Goal: Information Seeking & Learning: Learn about a topic

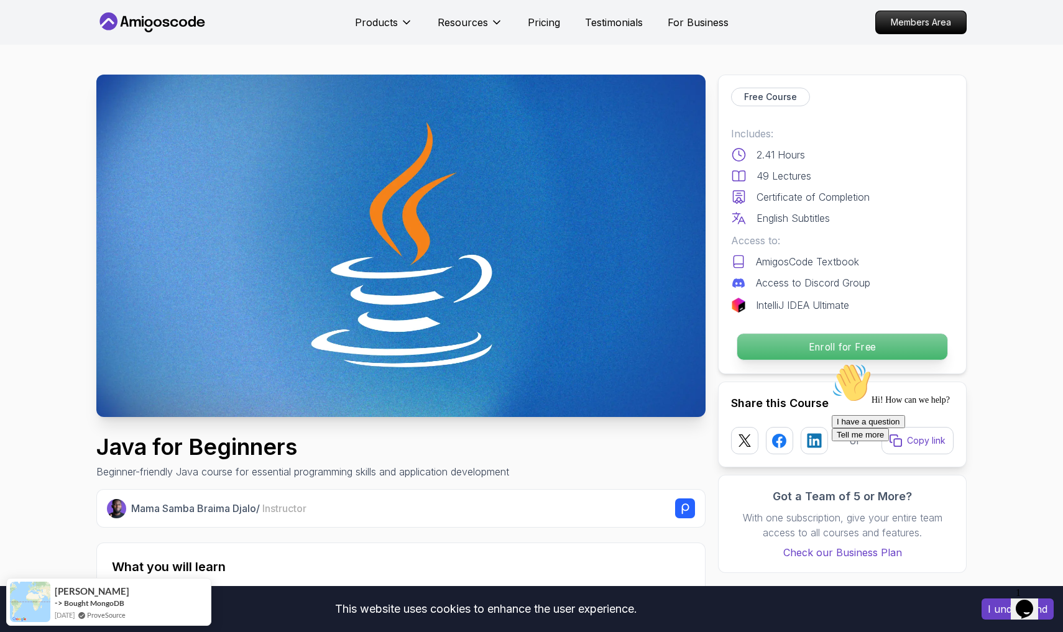
click at [456, 349] on p "Enroll for Free" at bounding box center [842, 347] width 210 height 26
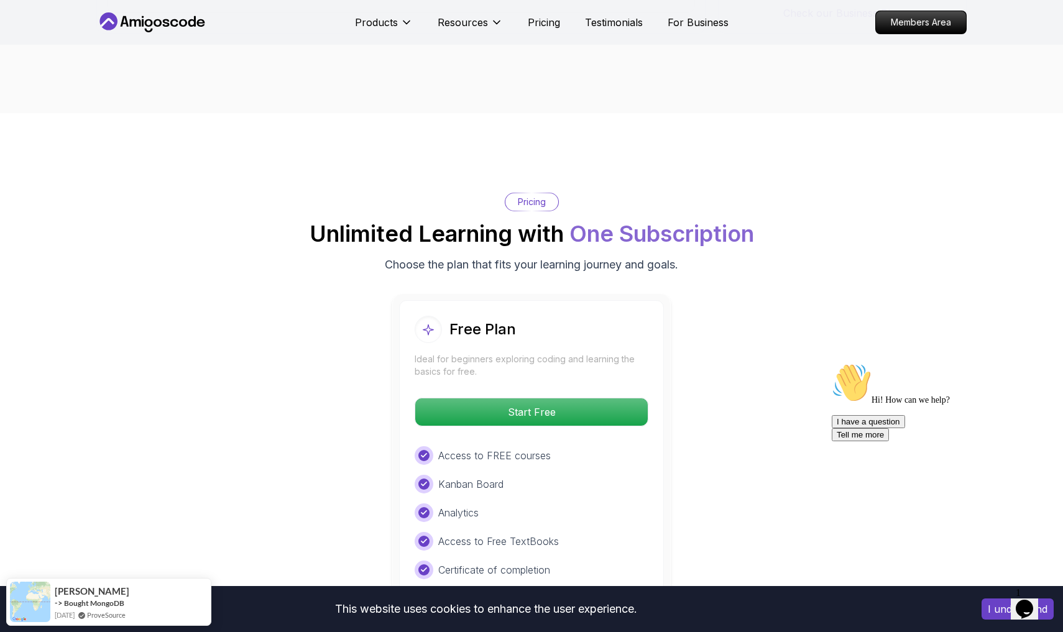
scroll to position [2390, 0]
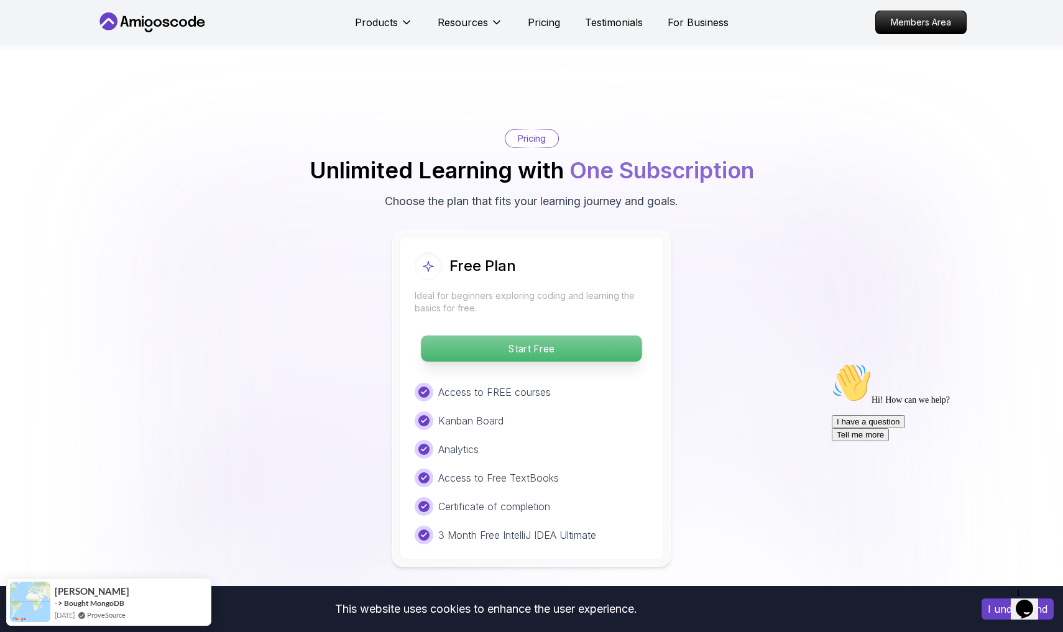
click at [456, 336] on p "Start Free" at bounding box center [531, 349] width 221 height 26
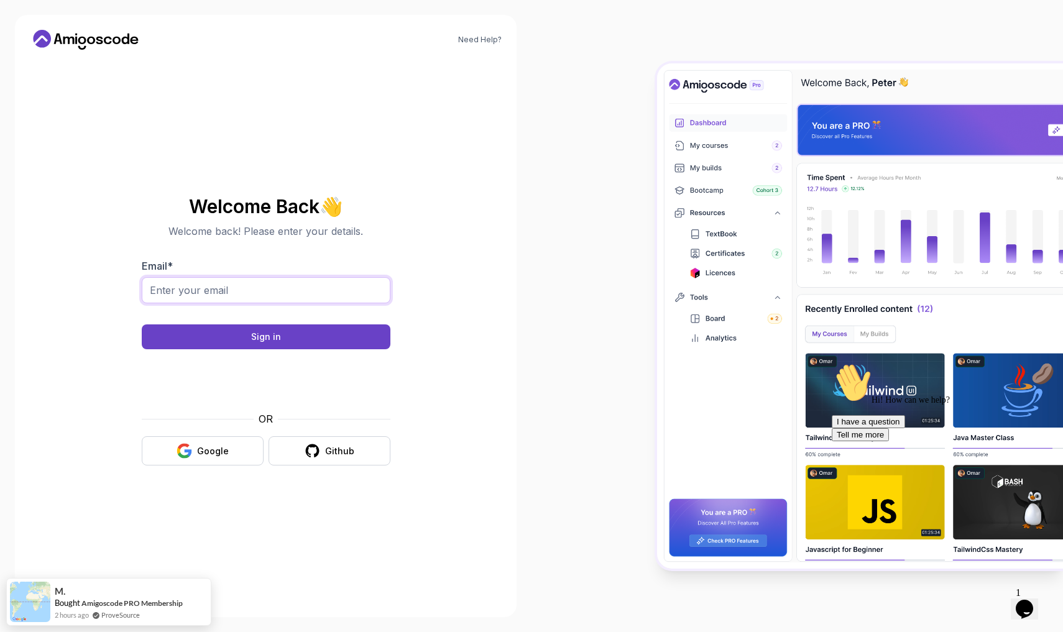
click at [254, 289] on input "Email *" at bounding box center [266, 290] width 249 height 26
type input "bz503@aol.com"
click at [265, 337] on button "Sign in" at bounding box center [266, 336] width 249 height 25
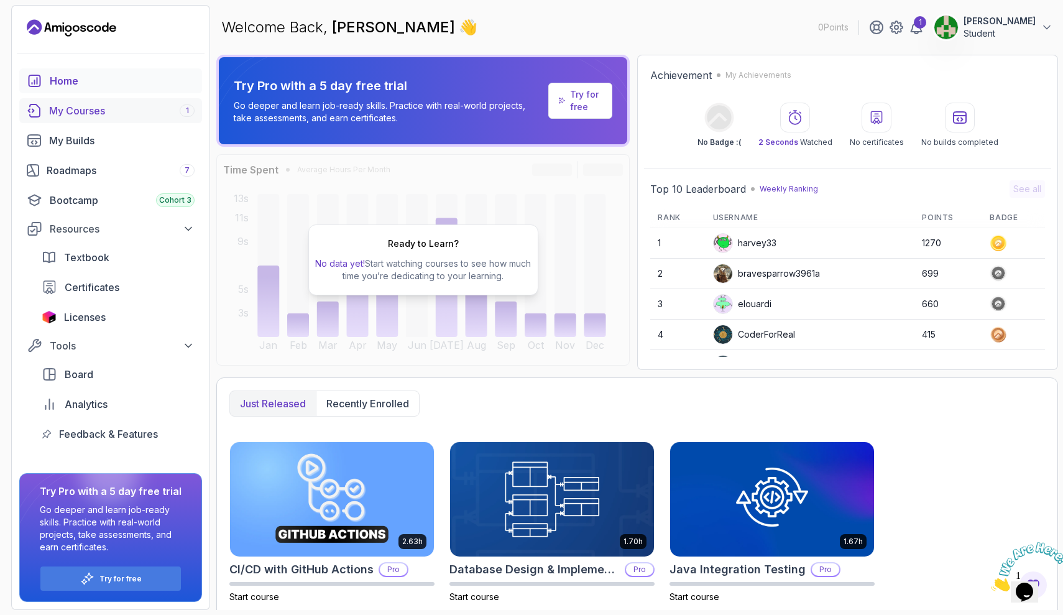
click at [120, 106] on div "My Courses 1" at bounding box center [121, 110] width 145 height 15
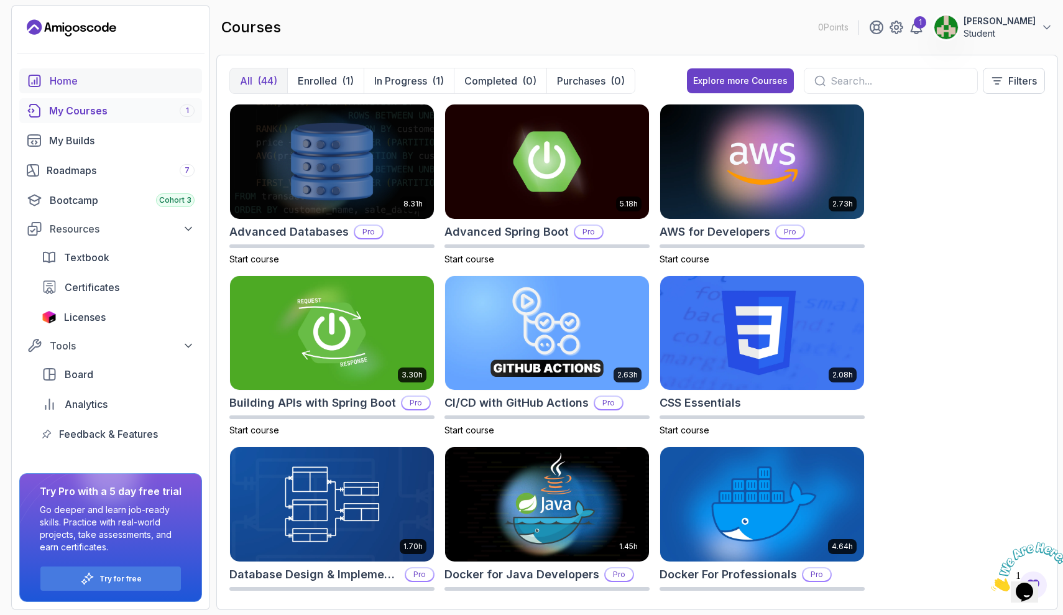
click at [105, 86] on div "Home" at bounding box center [122, 80] width 145 height 15
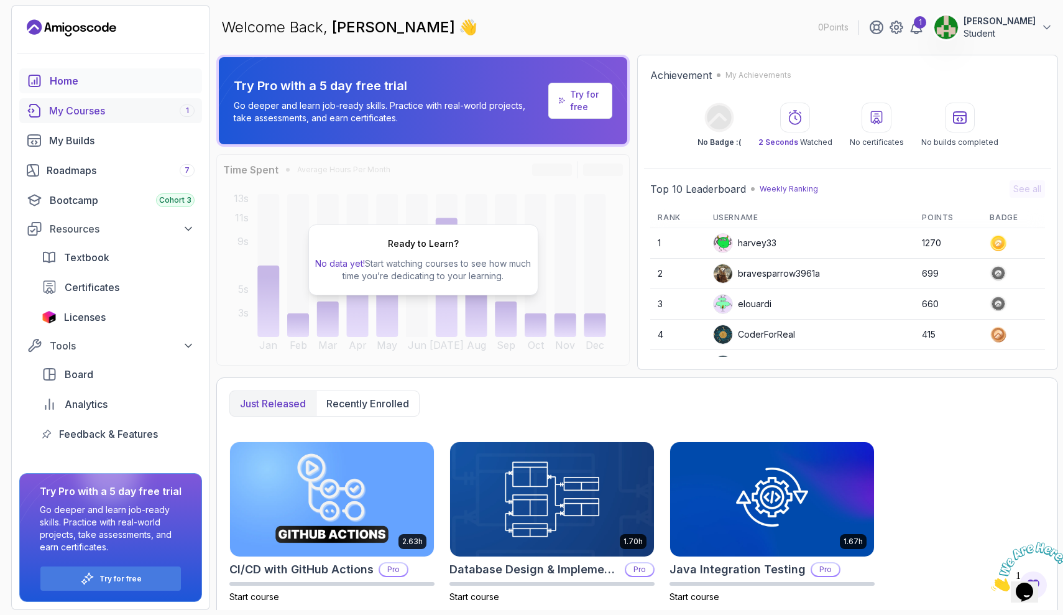
click at [114, 115] on div "My Courses 1" at bounding box center [121, 110] width 145 height 15
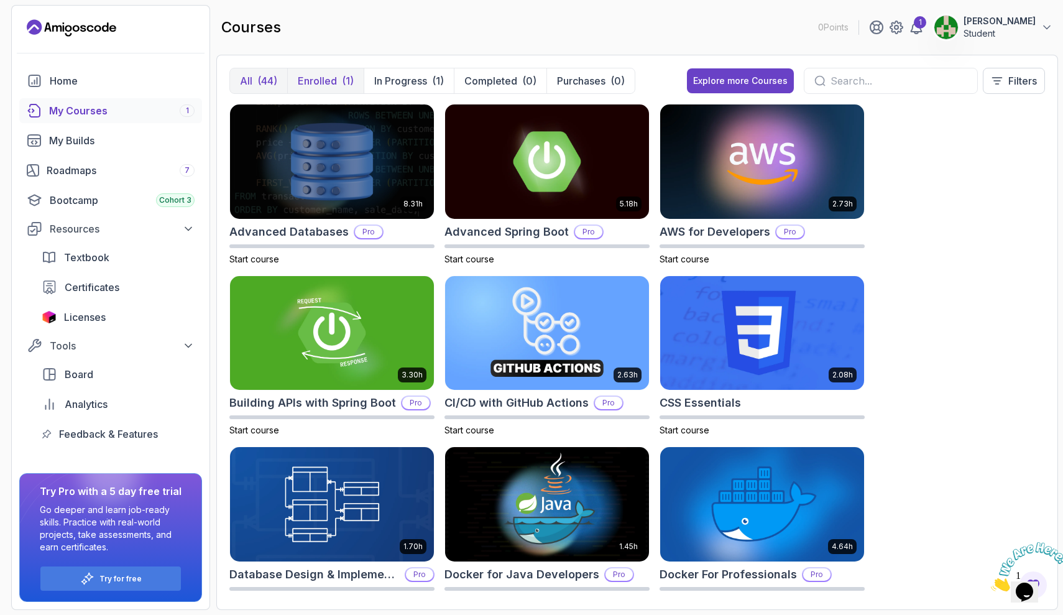
click at [322, 75] on p "Enrolled" at bounding box center [317, 80] width 39 height 15
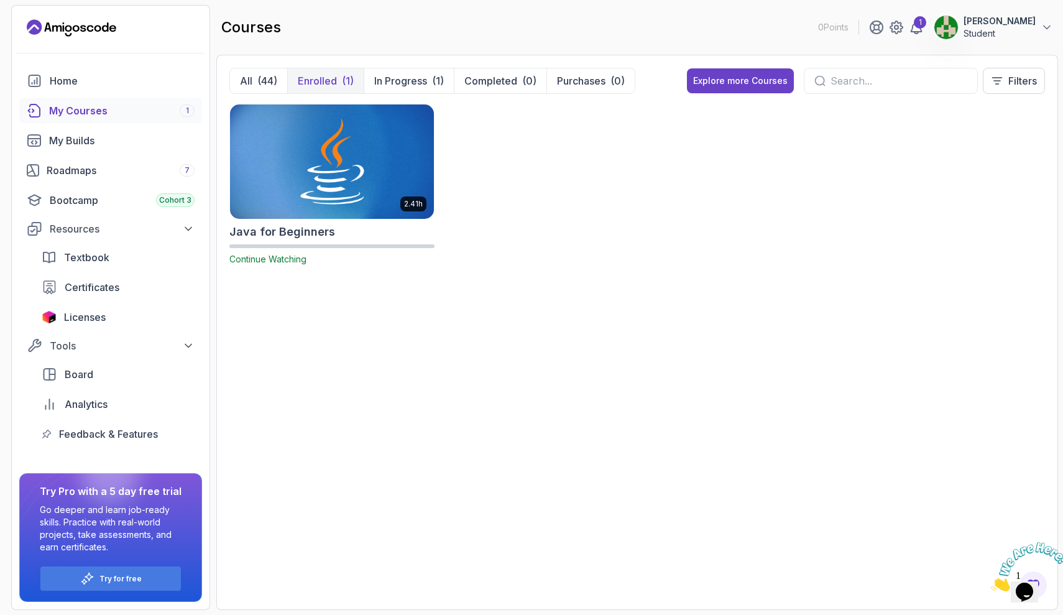
click at [346, 194] on img at bounding box center [332, 161] width 214 height 120
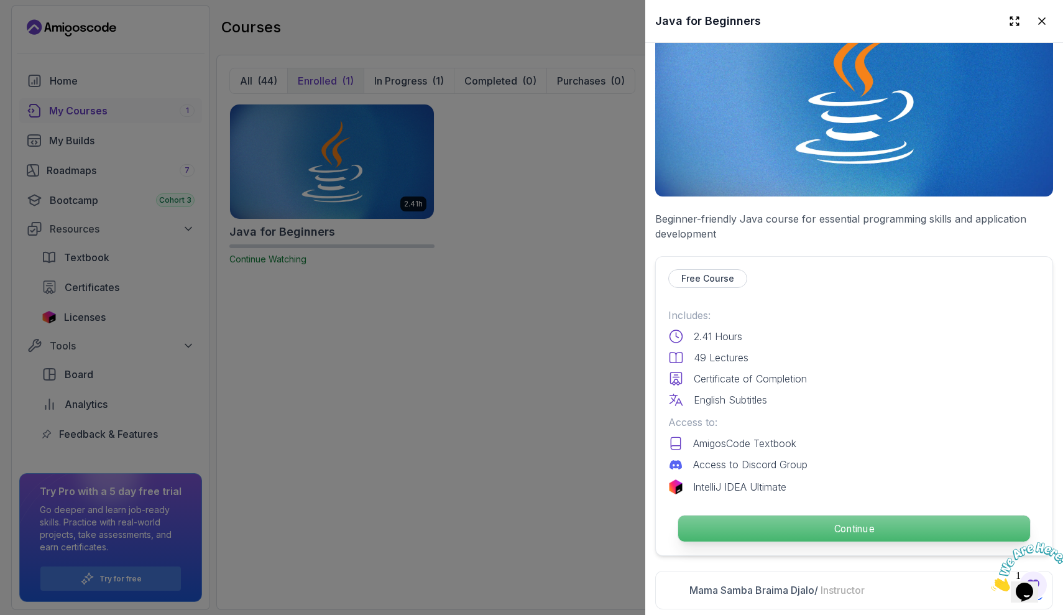
scroll to position [83, 0]
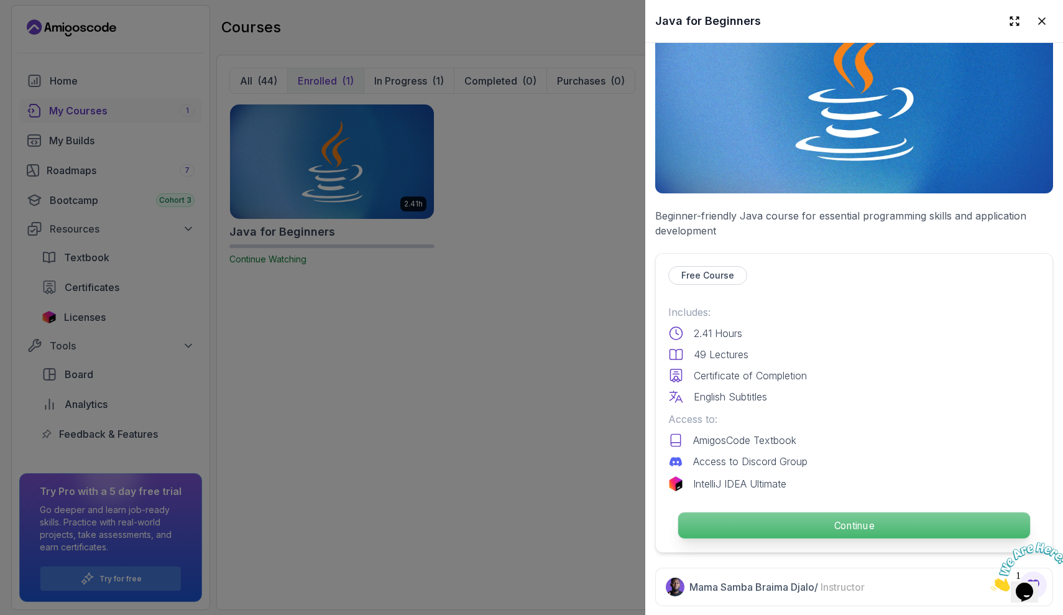
click at [865, 525] on p "Continue" at bounding box center [854, 525] width 352 height 26
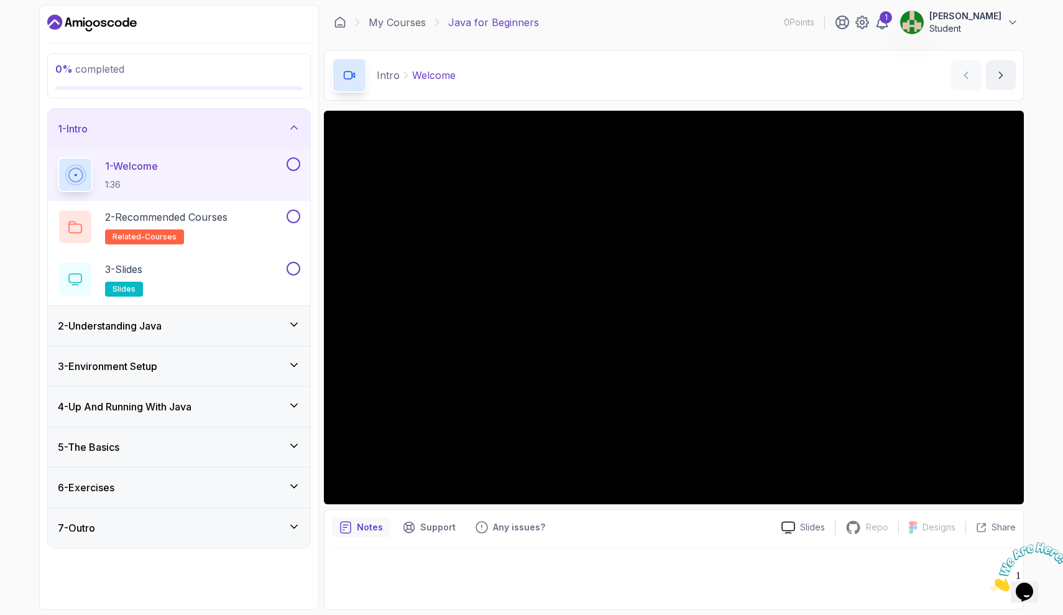
click at [865, 525] on div "Repo" at bounding box center [866, 528] width 63 height 16
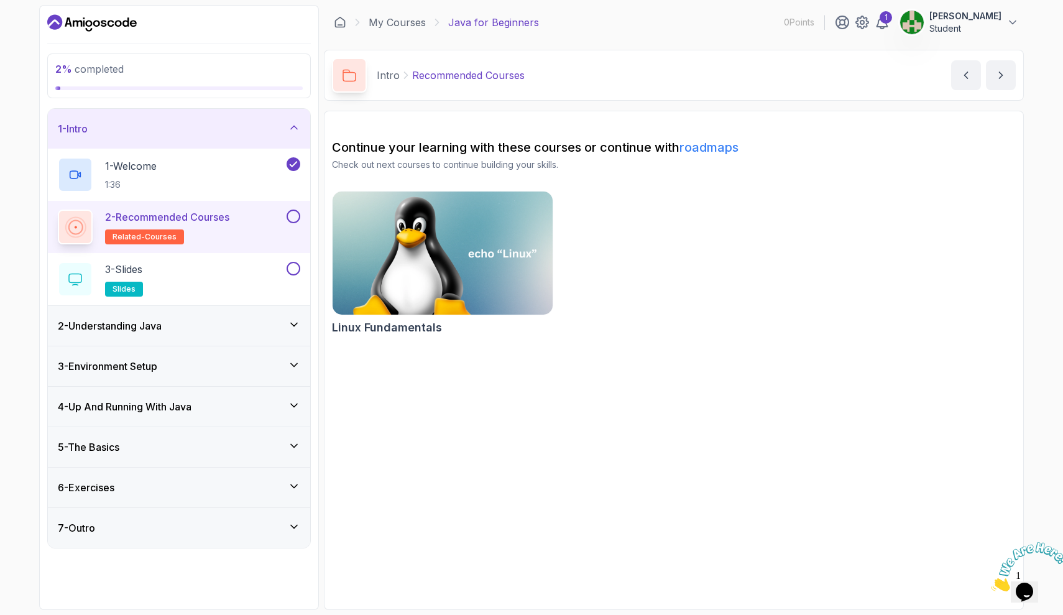
click at [722, 150] on link "roadmaps" at bounding box center [708, 147] width 59 height 15
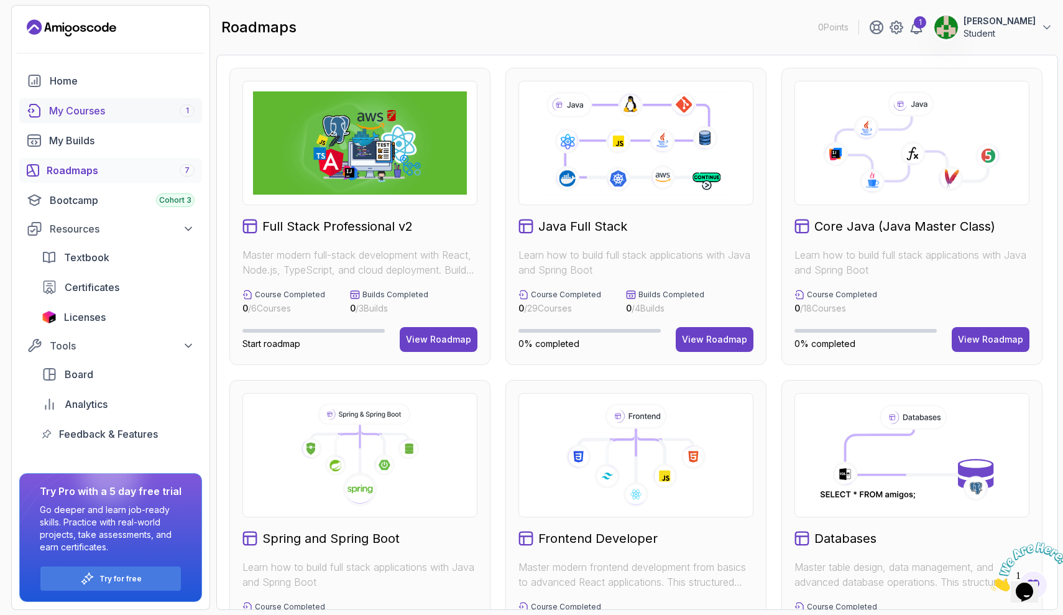
click at [112, 103] on div "My Courses 1" at bounding box center [121, 110] width 145 height 15
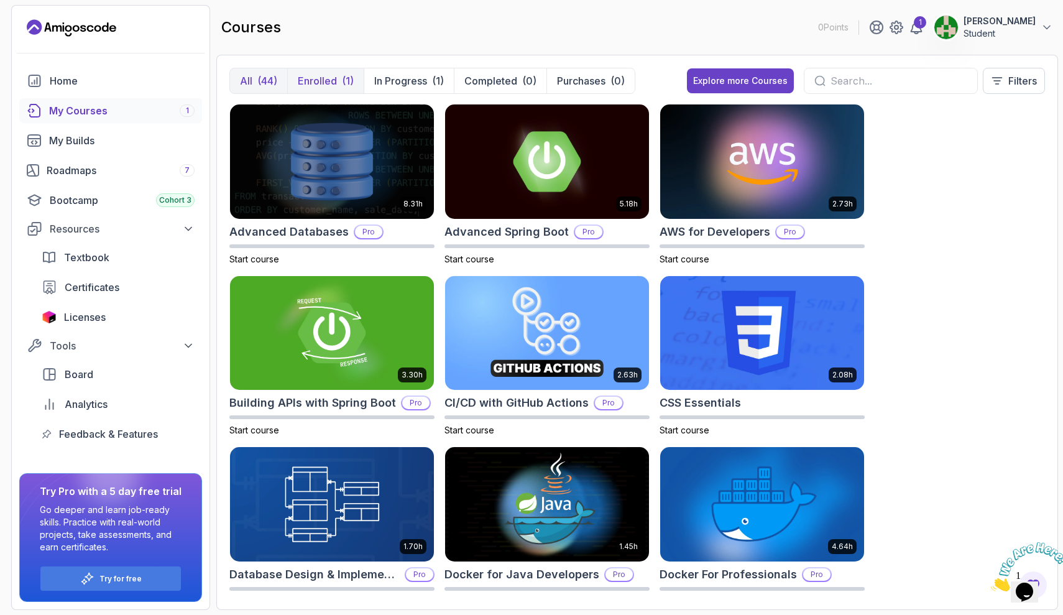
click at [329, 85] on p "Enrolled" at bounding box center [317, 80] width 39 height 15
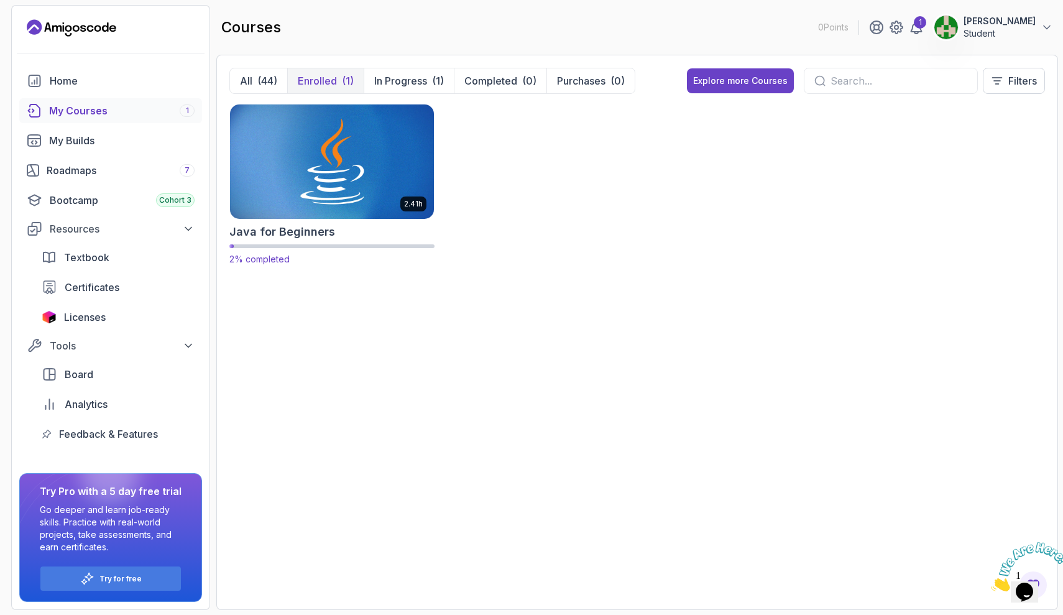
click at [306, 183] on img at bounding box center [332, 161] width 214 height 120
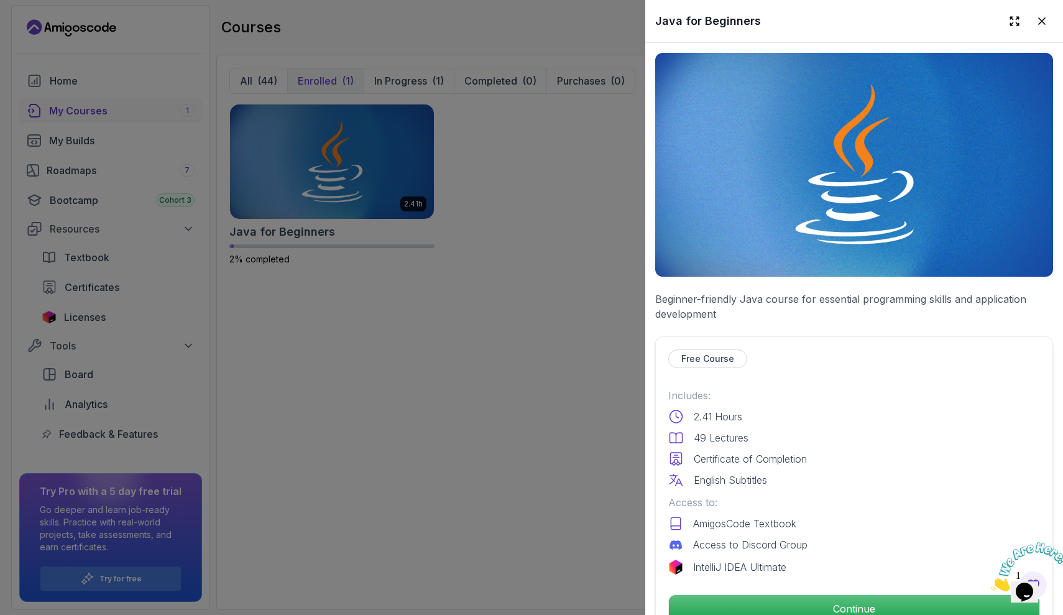
click at [916, 587] on div "Free Course Includes: 2.41 Hours 49 Lectures Certificate of Completion English …" at bounding box center [854, 486] width 398 height 300
click at [916, 595] on p "Continue" at bounding box center [854, 608] width 352 height 26
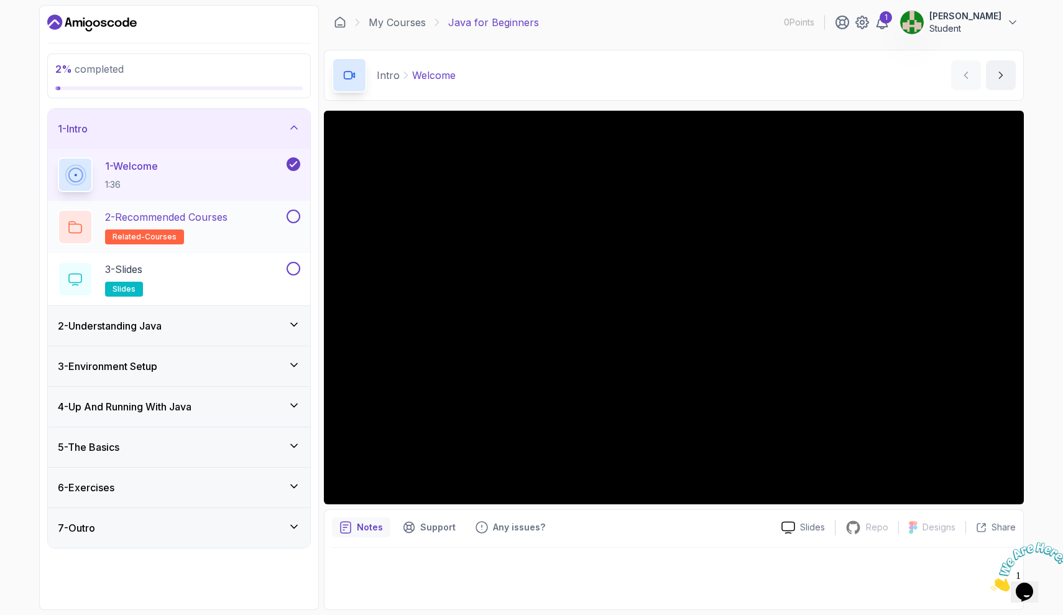
click at [278, 214] on div "2 - Recommended Courses related-courses" at bounding box center [171, 226] width 226 height 35
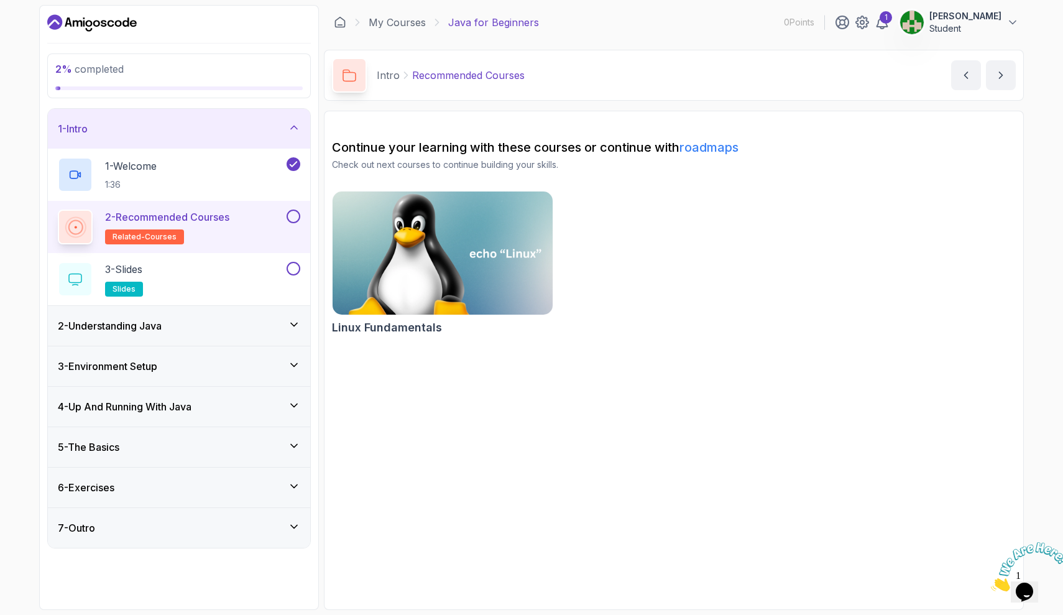
click at [444, 242] on img at bounding box center [442, 252] width 231 height 129
click at [1013, 30] on button "Bradley Zelaya Student" at bounding box center [958, 22] width 119 height 25
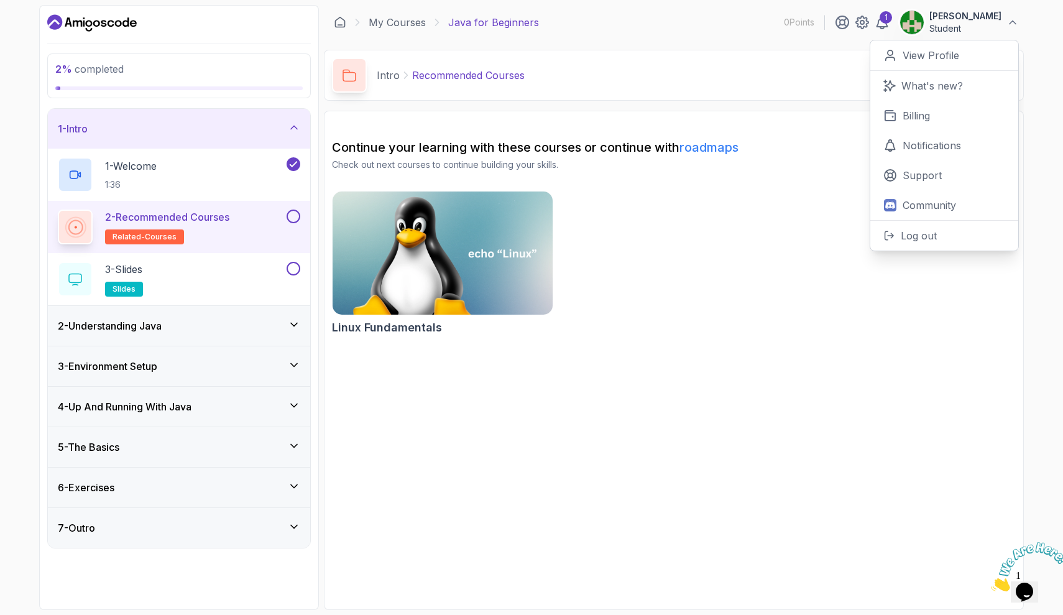
click at [738, 168] on p "Check out next courses to continue building your skills." at bounding box center [674, 164] width 684 height 12
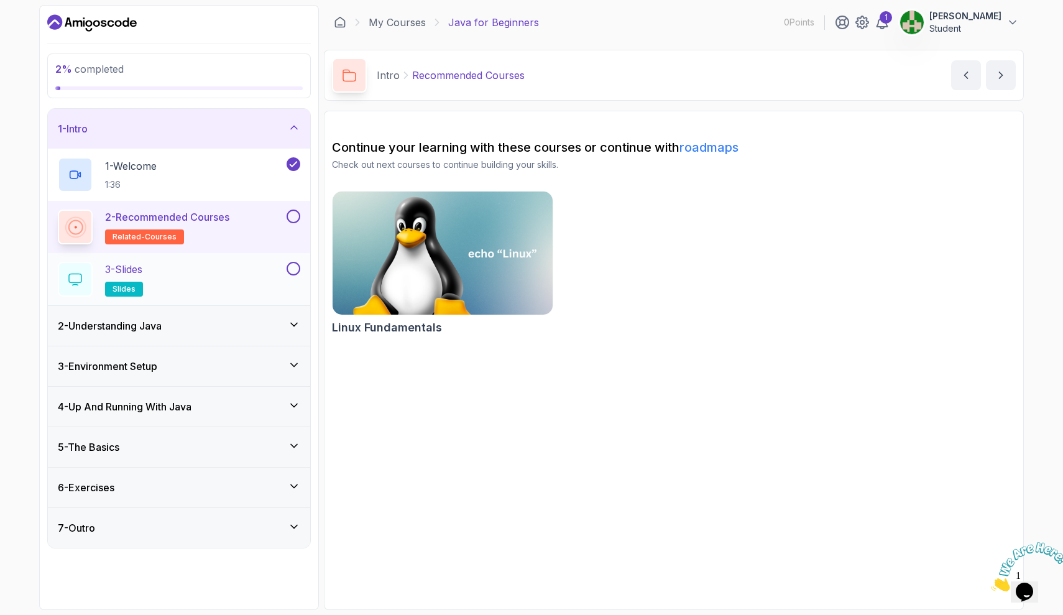
click at [225, 269] on div "3 - Slides slides" at bounding box center [171, 279] width 226 height 35
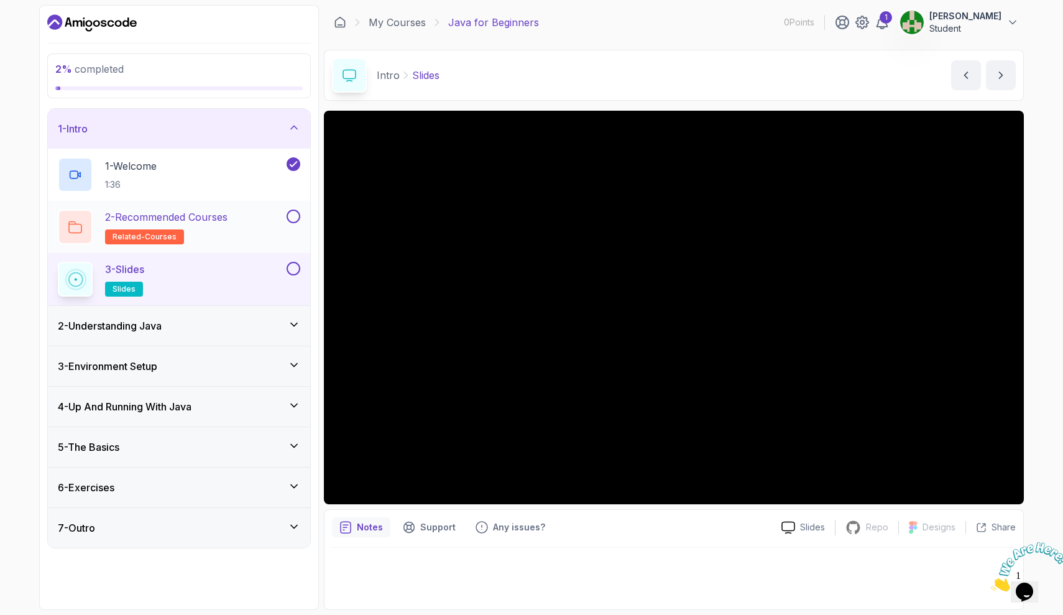
click at [289, 218] on button at bounding box center [294, 216] width 14 height 14
click at [287, 218] on button at bounding box center [294, 216] width 14 height 14
click at [295, 218] on button at bounding box center [294, 216] width 14 height 14
click at [160, 290] on div "3 - Slides slides" at bounding box center [171, 279] width 226 height 35
click at [1049, 464] on div "4 % completed 1 - Intro 1 - Welcome 1:36 2 - Recommended Courses related-course…" at bounding box center [531, 307] width 1063 height 615
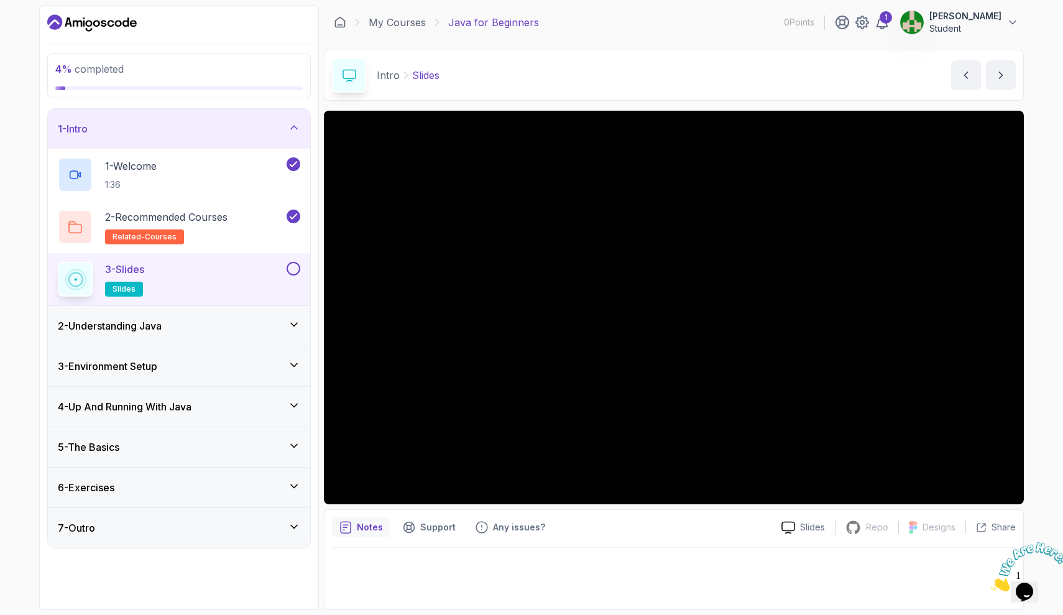
click at [0, 310] on div "4 % completed 1 - Intro 1 - Welcome 1:36 2 - Recommended Courses related-course…" at bounding box center [531, 307] width 1063 height 615
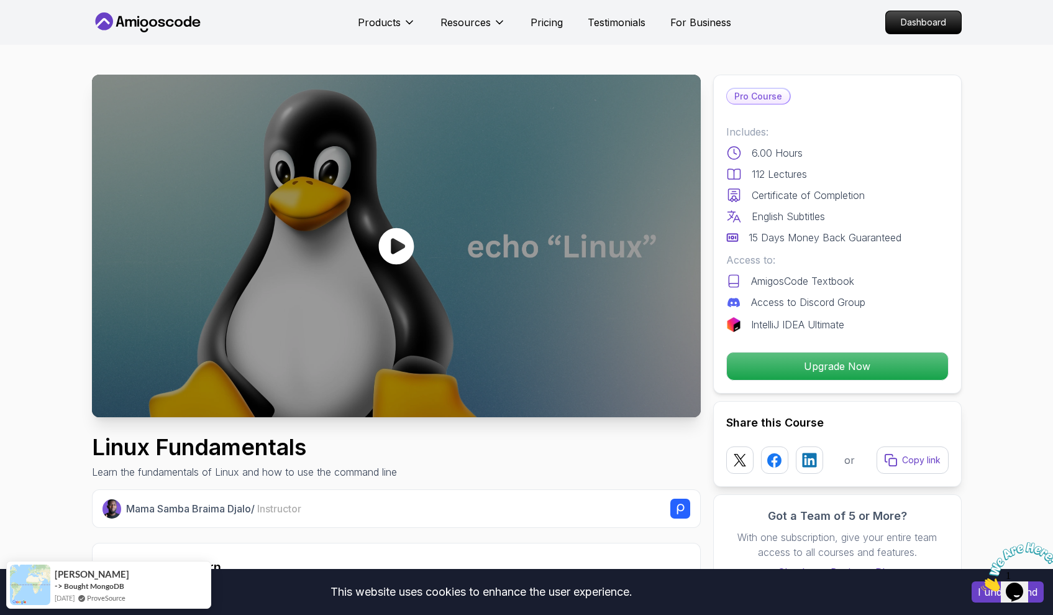
click at [406, 232] on icon at bounding box center [396, 245] width 35 height 37
